Goal: Task Accomplishment & Management: Manage account settings

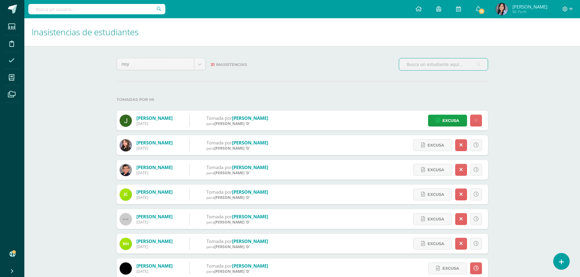
click at [16, 54] on span at bounding box center [12, 61] width 14 height 14
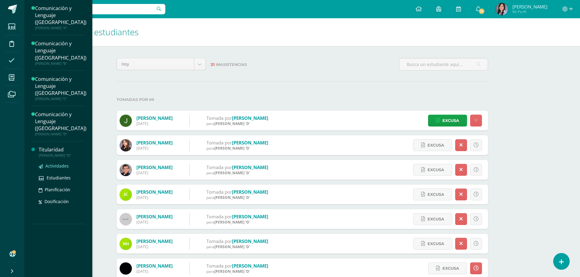
click at [53, 163] on span "Actividades" at bounding box center [56, 166] width 23 height 6
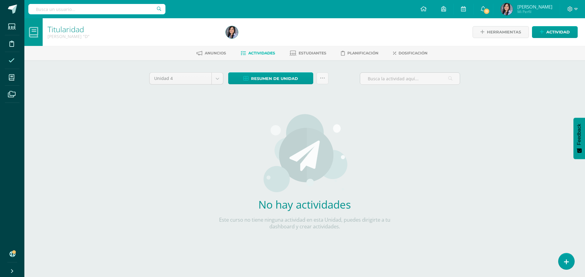
click at [11, 61] on icon at bounding box center [12, 61] width 6 height 6
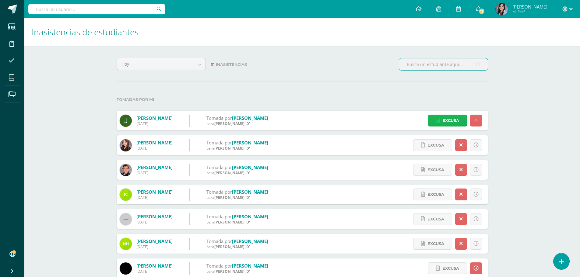
click at [459, 117] on span "Excusa" at bounding box center [450, 120] width 17 height 11
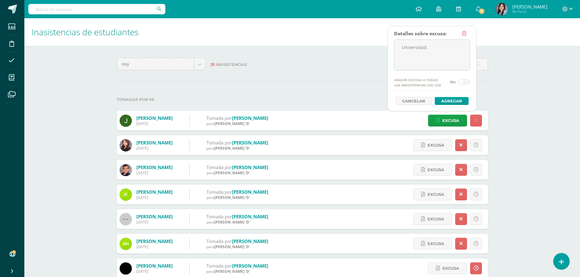
click at [465, 30] on link at bounding box center [464, 34] width 12 height 12
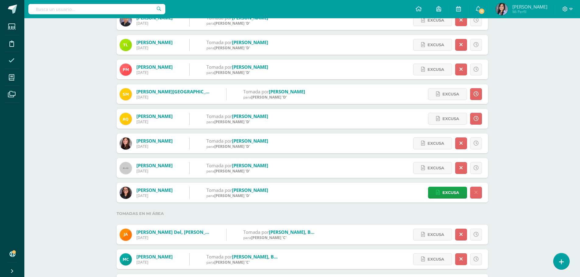
scroll to position [304, 0]
